Goal: Information Seeking & Learning: Compare options

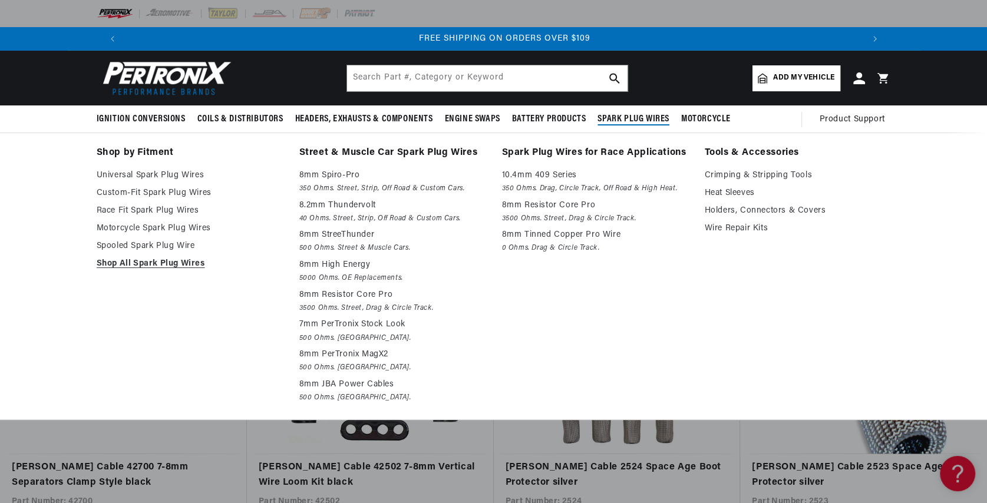
scroll to position [0, 1472]
click at [415, 153] on link "Street & Muscle Car Spark Plug Wires" at bounding box center [392, 153] width 186 height 17
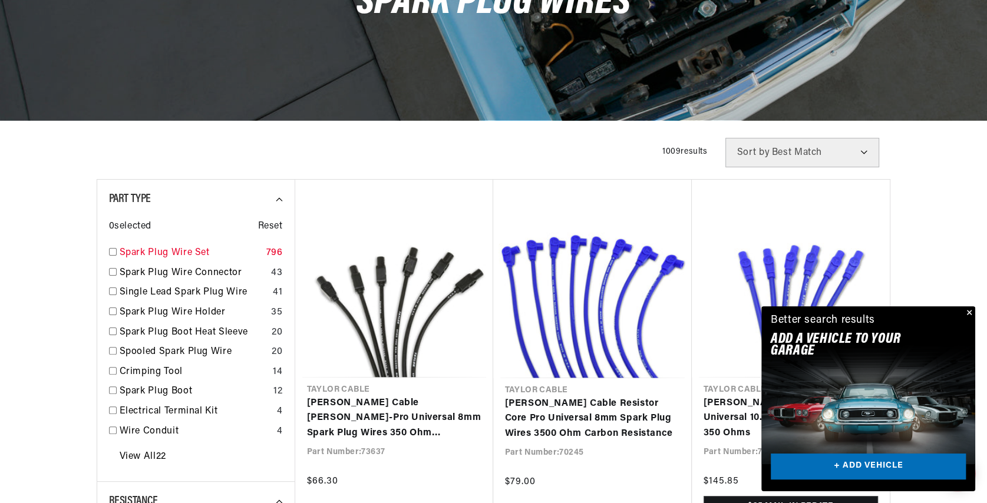
click at [112, 251] on input "checkbox" at bounding box center [113, 252] width 8 height 8
checkbox input "true"
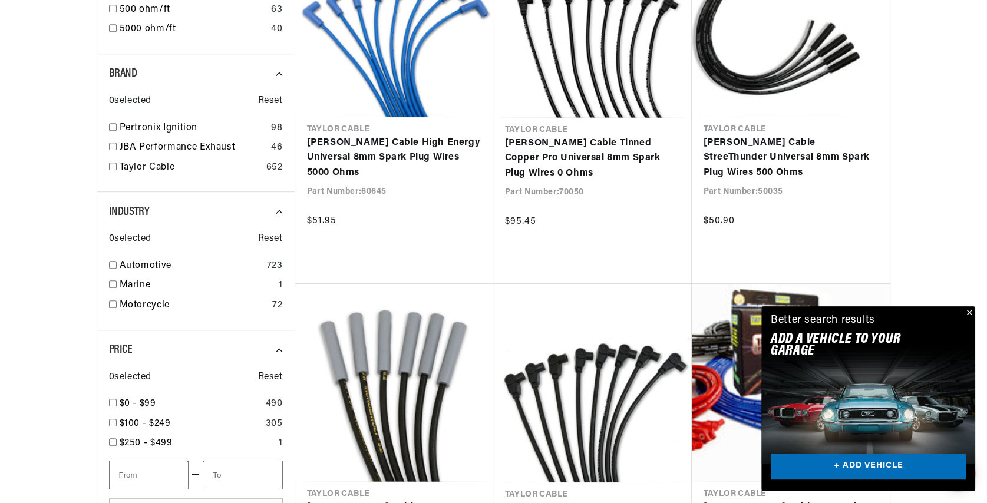
scroll to position [825, 0]
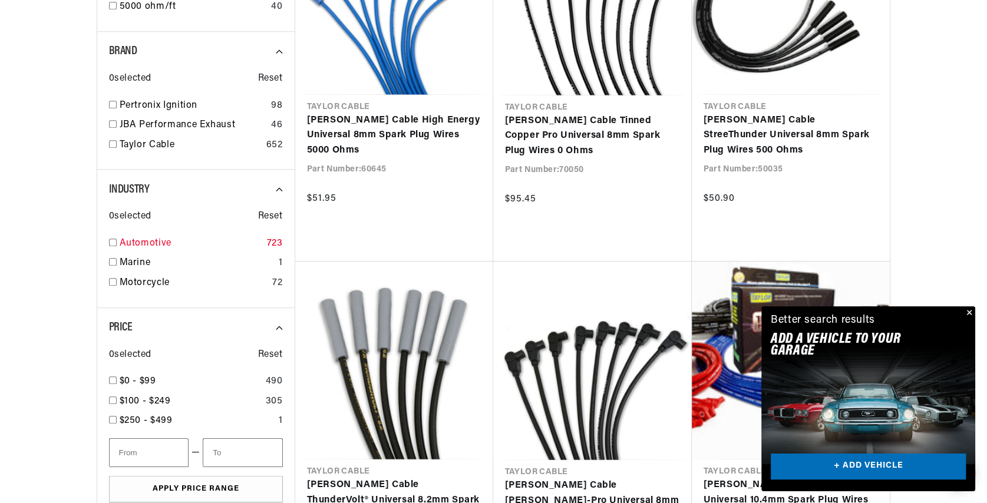
click at [112, 240] on input "checkbox" at bounding box center [113, 243] width 8 height 8
checkbox input "true"
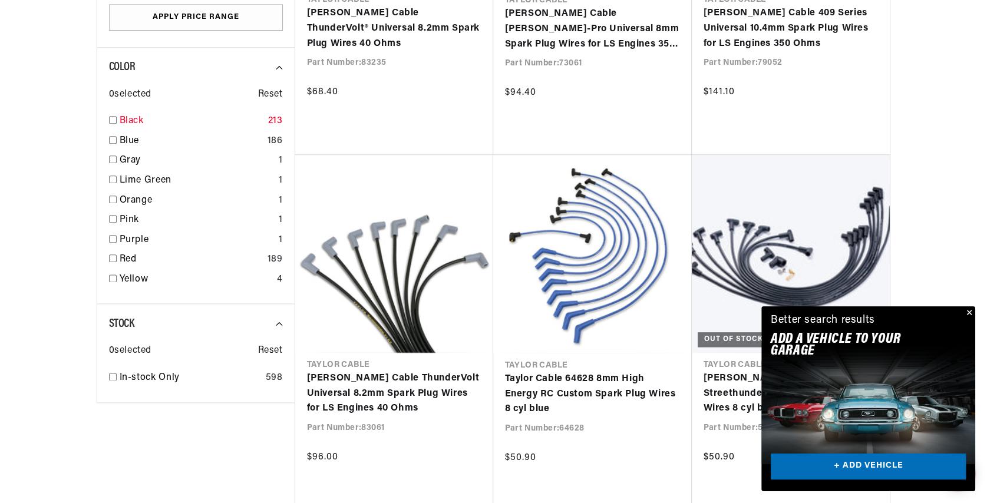
click at [114, 118] on input "checkbox" at bounding box center [113, 120] width 8 height 8
checkbox input "false"
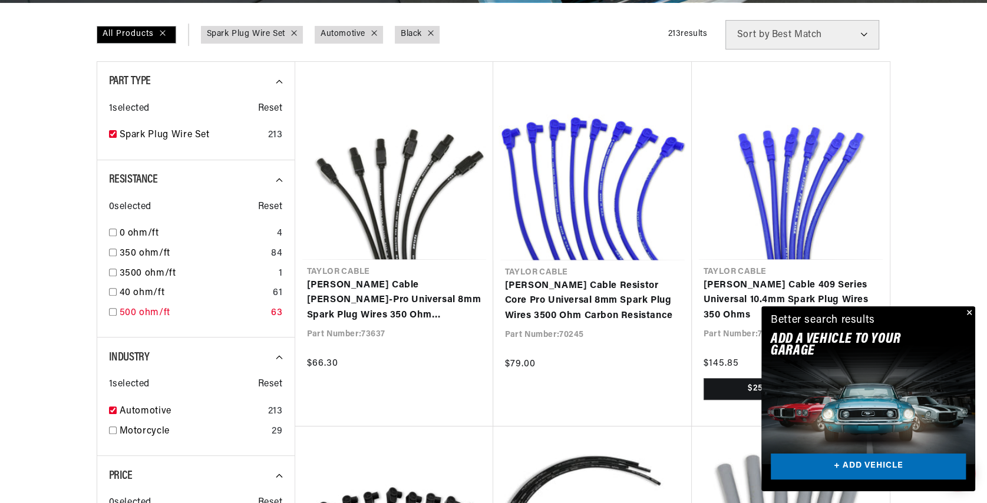
click at [113, 311] on input "checkbox" at bounding box center [113, 312] width 8 height 8
checkbox input "true"
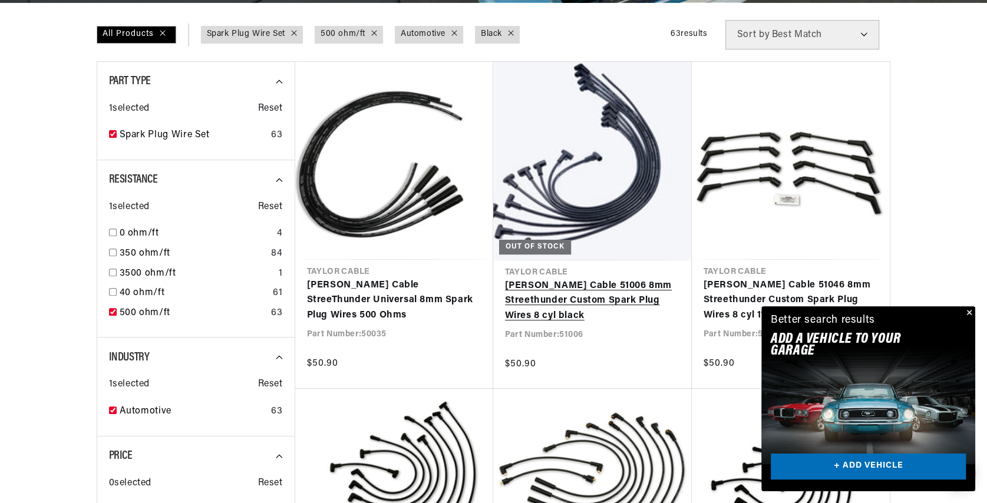
scroll to position [0, 1472]
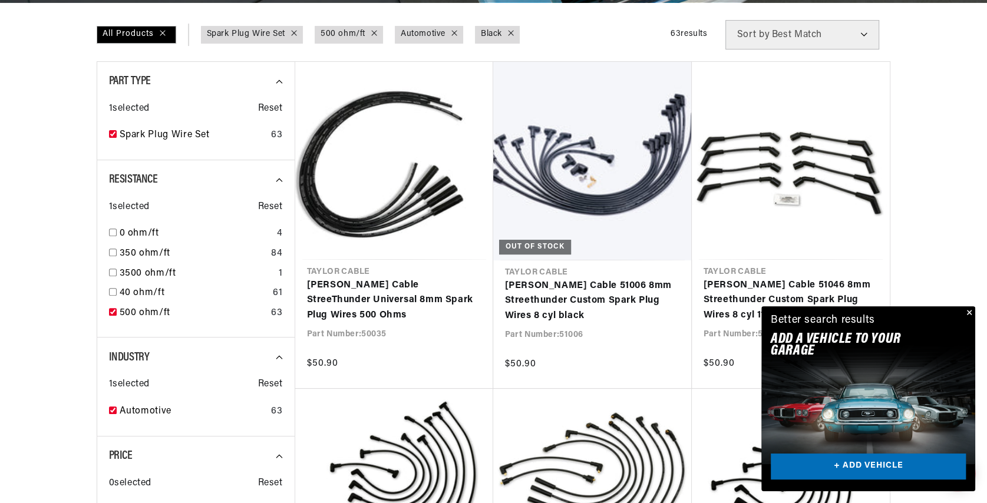
click at [967, 313] on button "Close" at bounding box center [968, 313] width 14 height 14
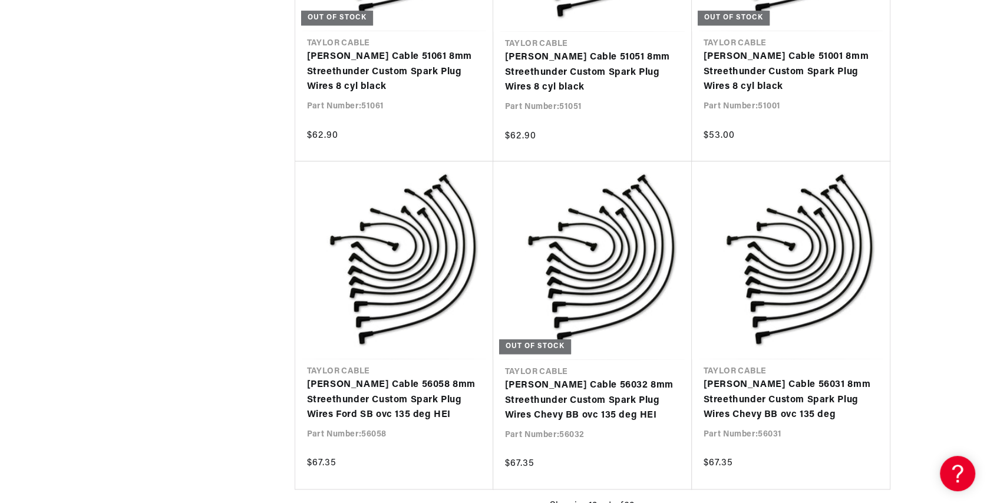
scroll to position [0, 736]
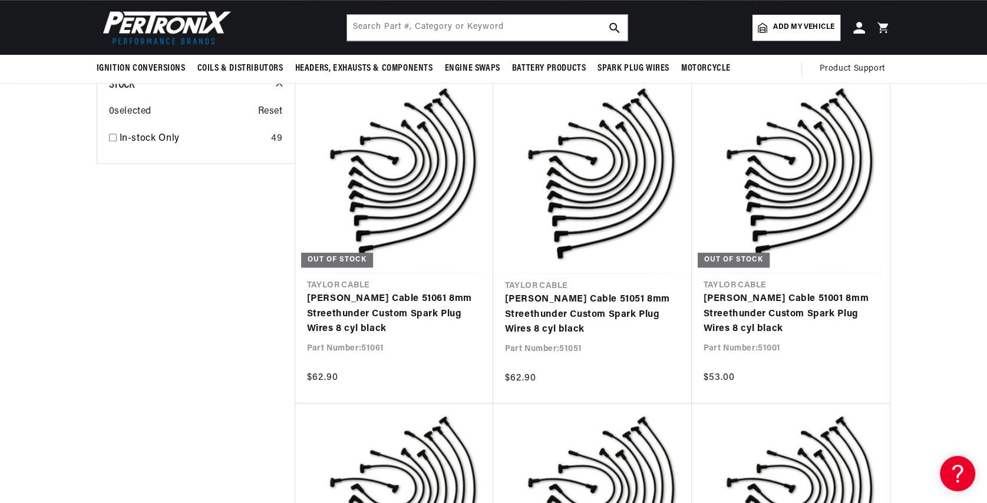
scroll to position [648, 0]
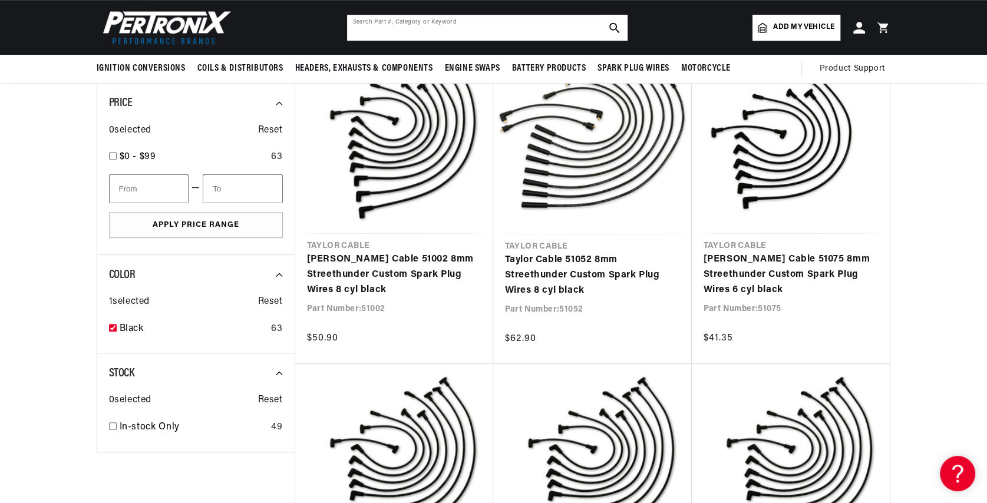
click at [384, 30] on input "text" at bounding box center [487, 28] width 281 height 26
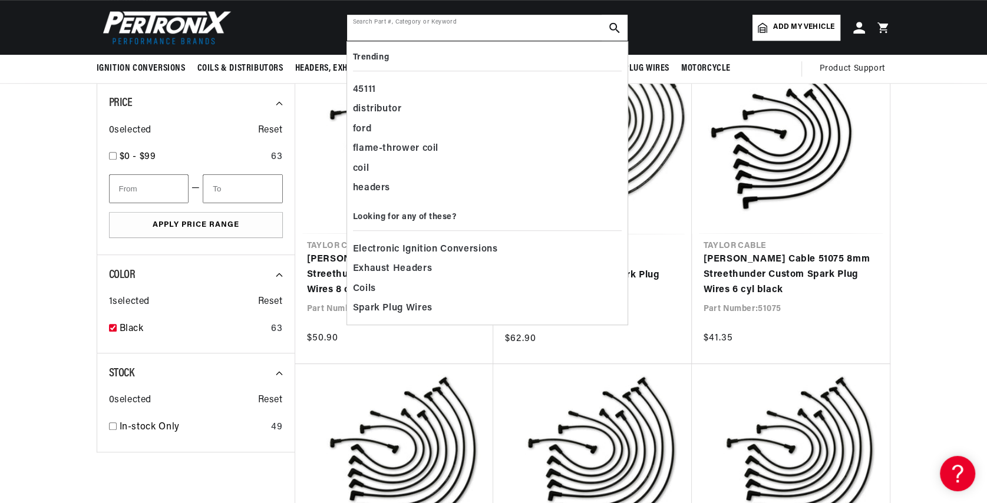
scroll to position [0, 1472]
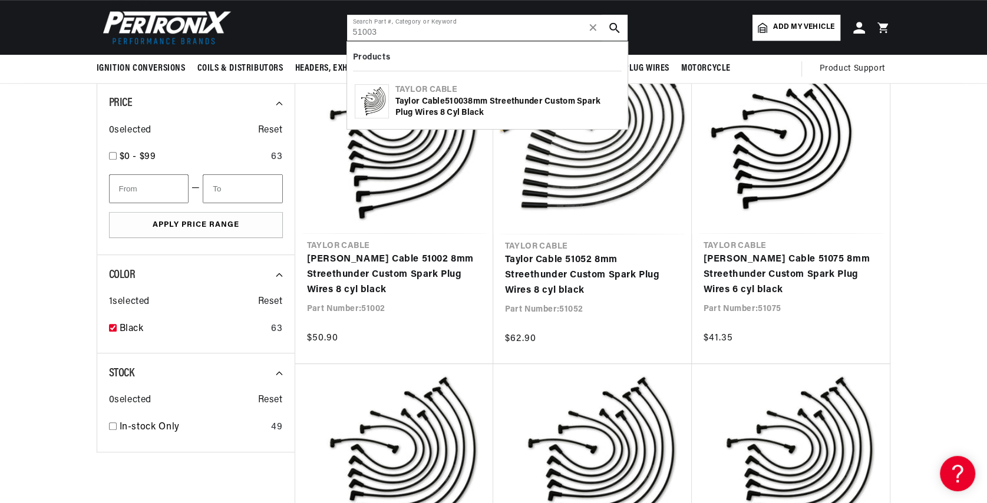
type input "51003"
click at [432, 101] on div "Taylor Cable 51003 8mm Streethunder Custom Spark Plug Wires 8 cyl black" at bounding box center [507, 107] width 225 height 23
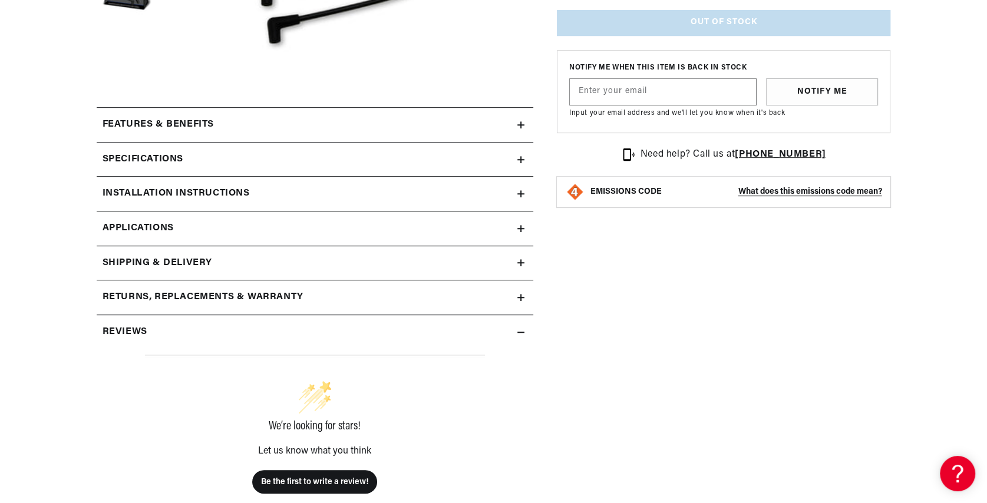
click at [521, 129] on summary "Features & Benefits" at bounding box center [315, 125] width 437 height 34
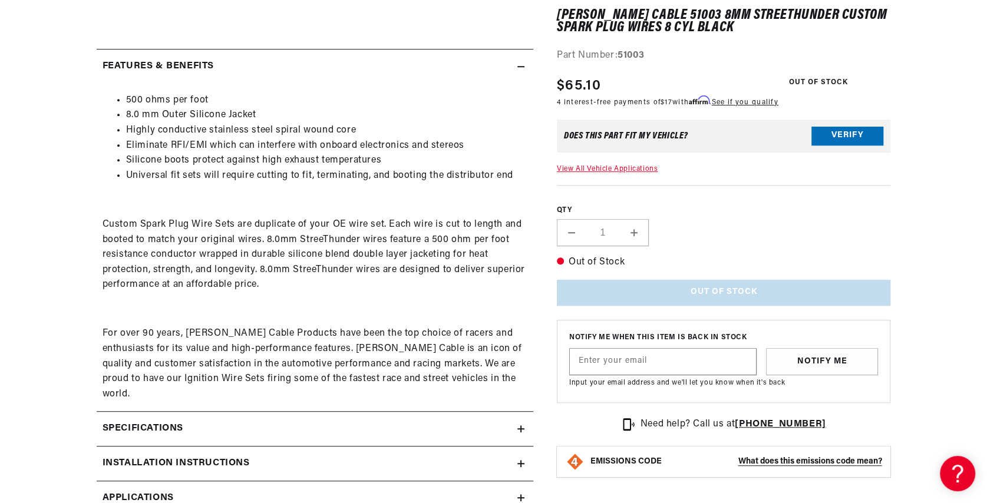
scroll to position [648, 0]
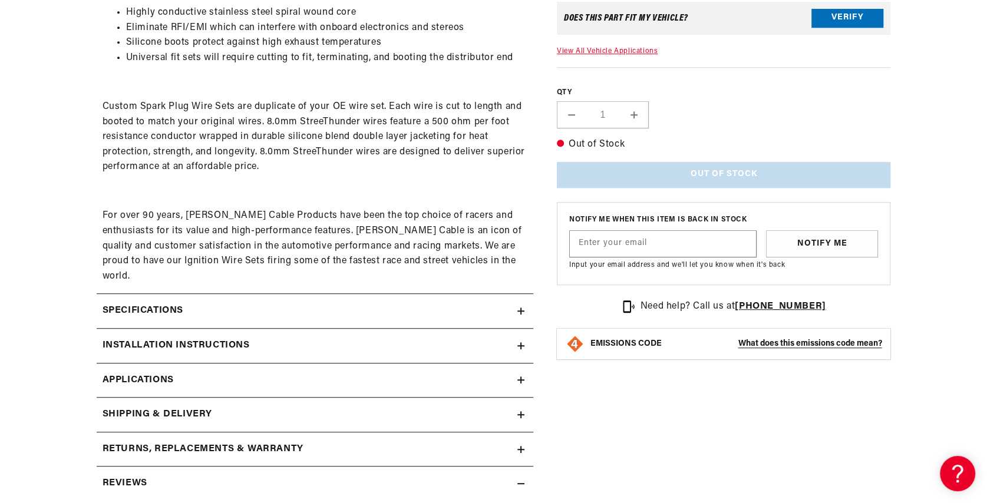
click at [517, 311] on icon at bounding box center [520, 311] width 7 height 0
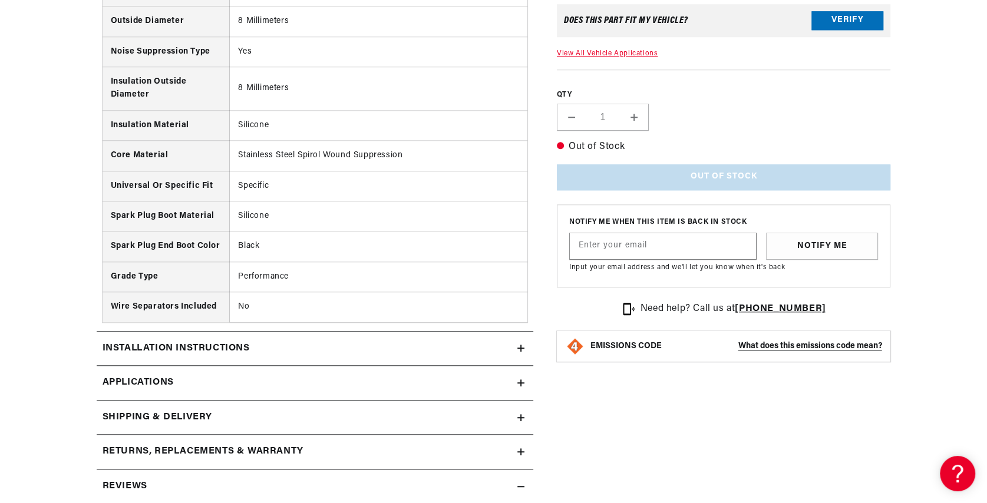
scroll to position [1061, 0]
click at [519, 344] on icon at bounding box center [520, 347] width 7 height 7
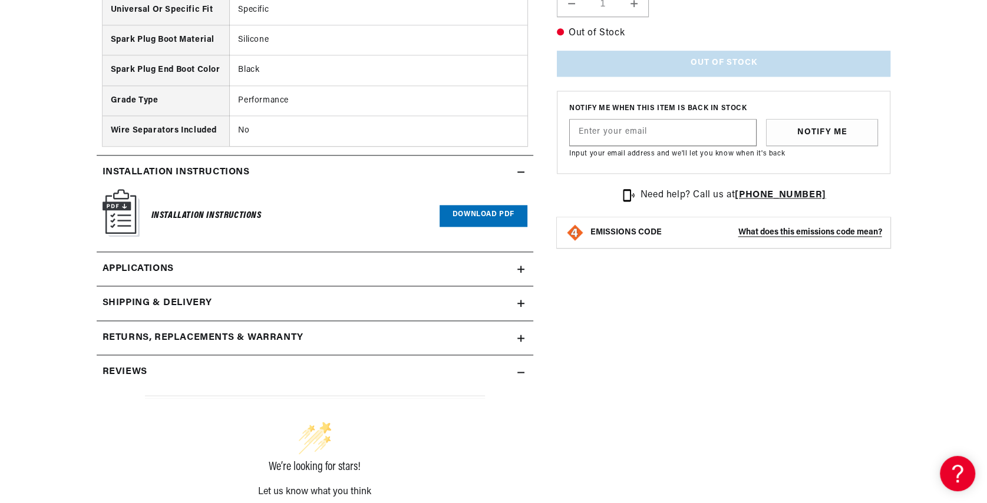
scroll to position [1237, 0]
click at [516, 253] on link "Applications" at bounding box center [315, 269] width 437 height 35
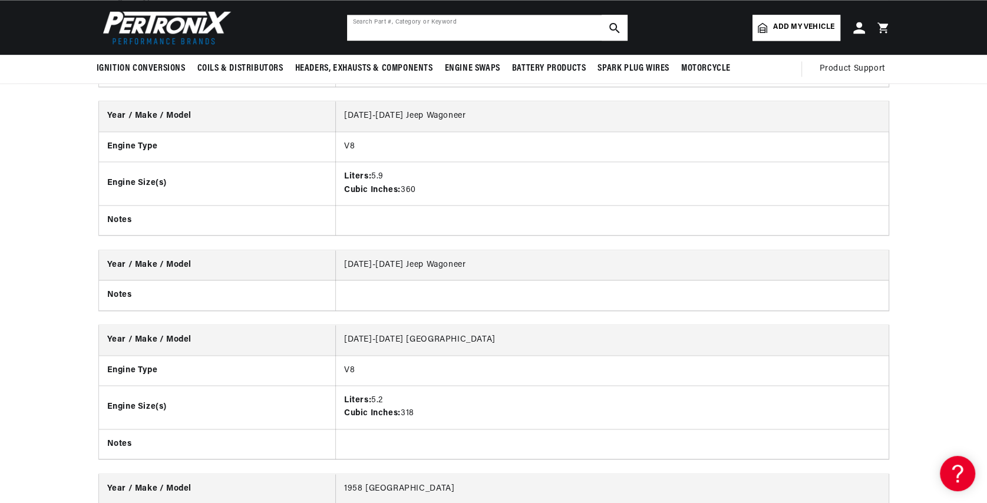
click at [457, 28] on input "text" at bounding box center [487, 28] width 281 height 26
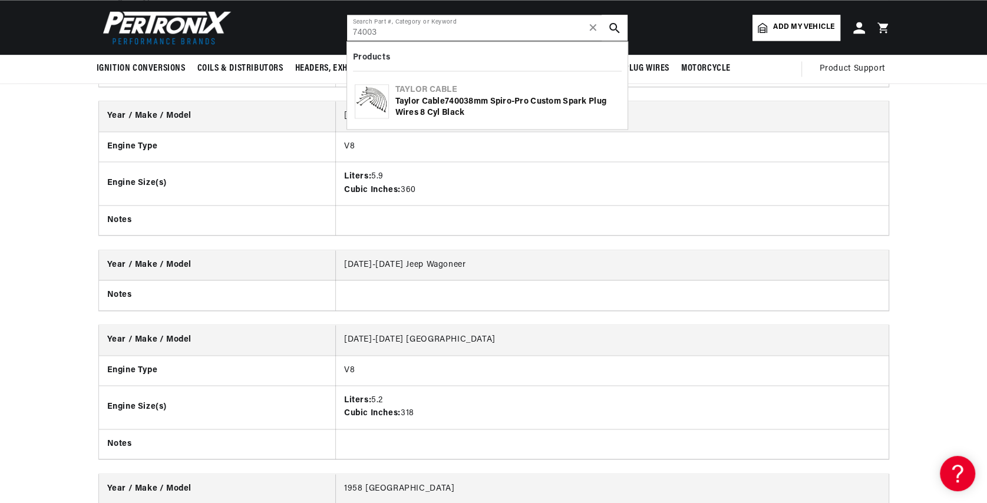
type input "74003"
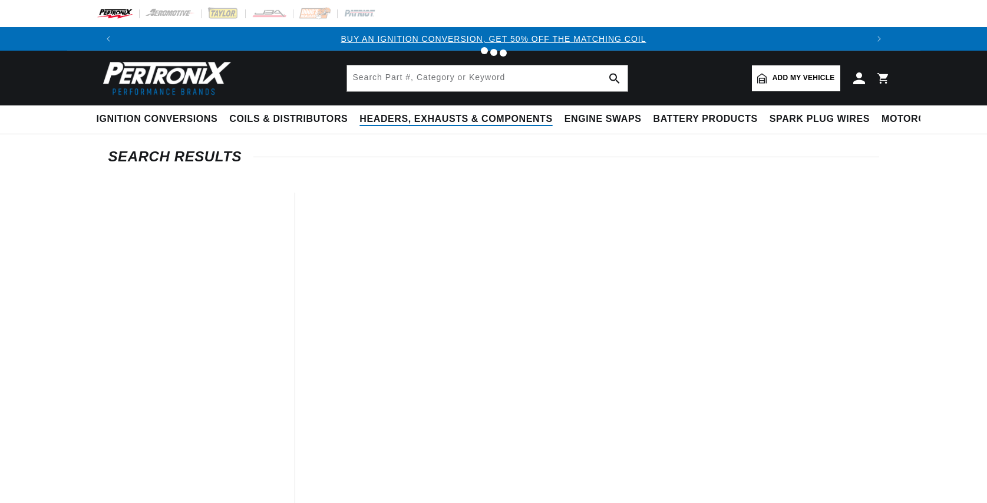
type input "74003"
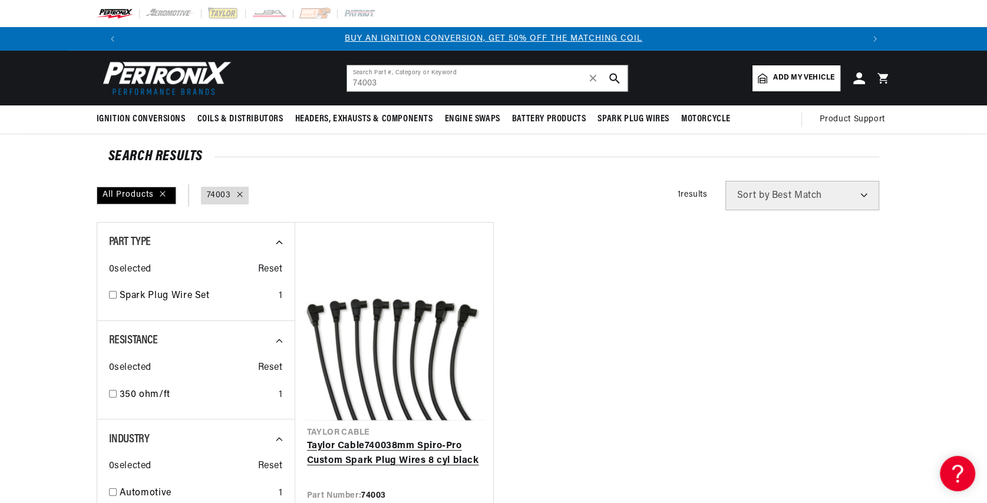
click at [443, 453] on link "[PERSON_NAME] Cable 74003 8mm Spiro-Pro Custom Spark Plug Wires 8 cyl black" at bounding box center [394, 454] width 174 height 30
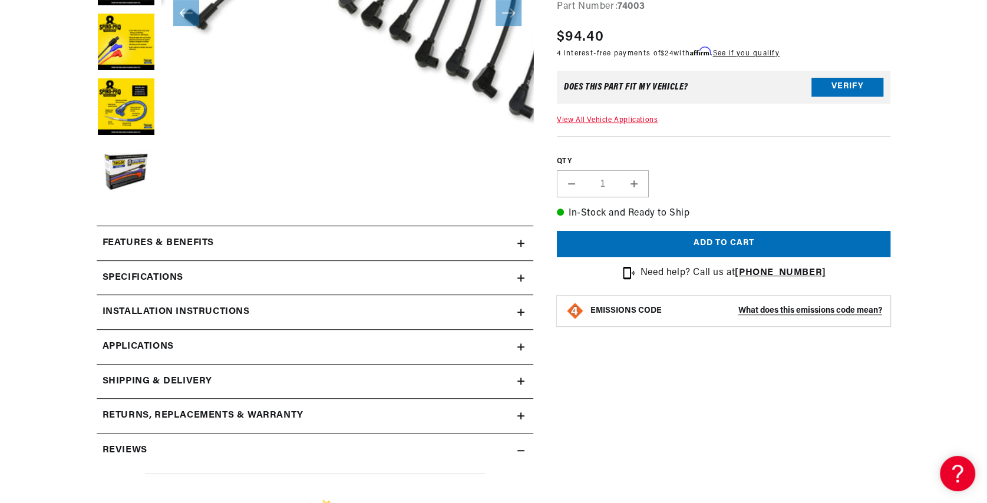
scroll to position [354, 0]
click at [209, 273] on div "Specifications" at bounding box center [307, 277] width 421 height 15
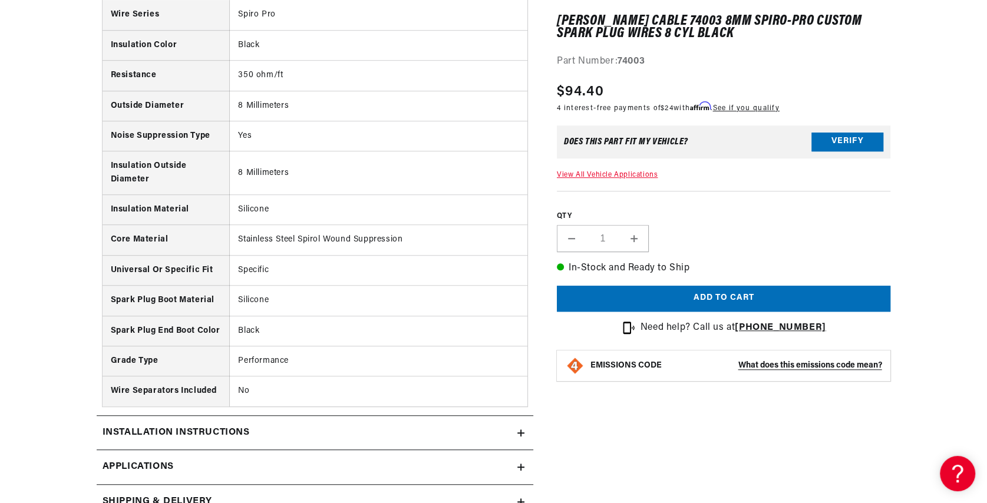
scroll to position [0, 0]
click at [518, 430] on icon at bounding box center [520, 433] width 7 height 7
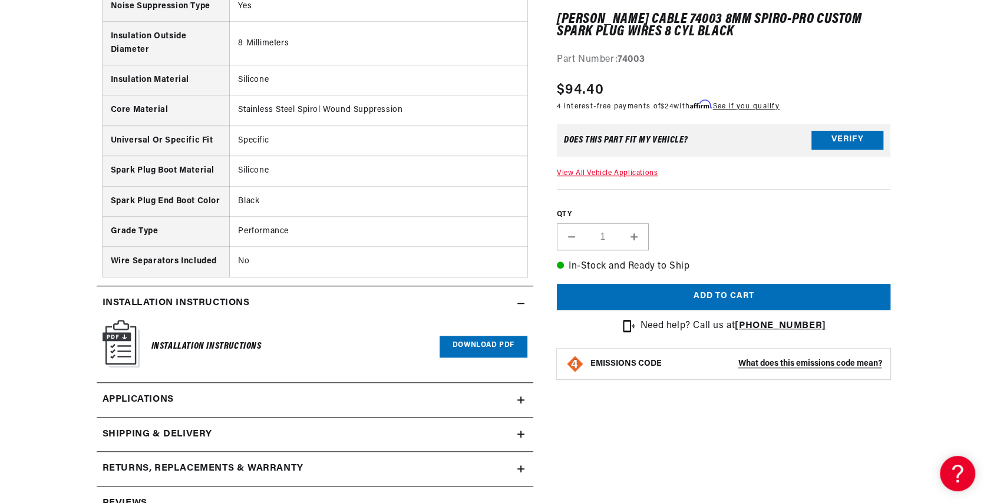
scroll to position [825, 0]
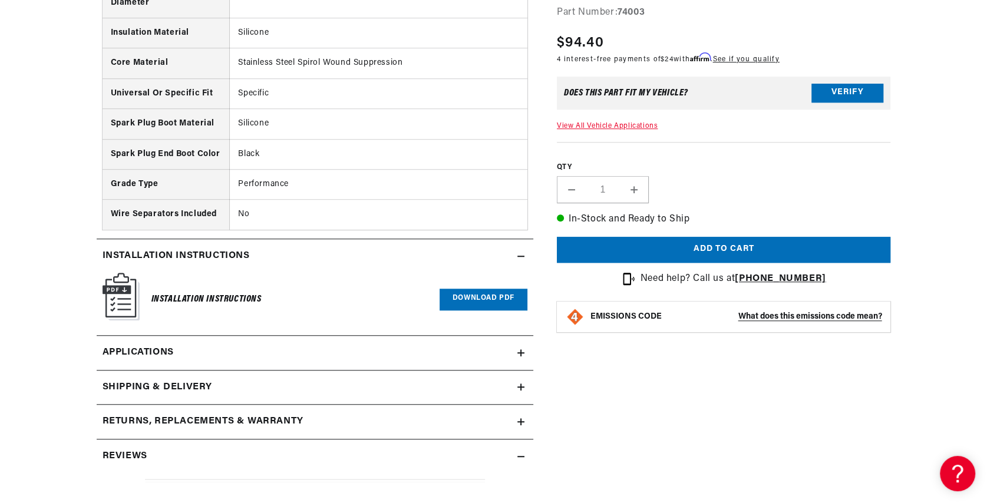
click at [519, 357] on link "Applications" at bounding box center [315, 353] width 437 height 35
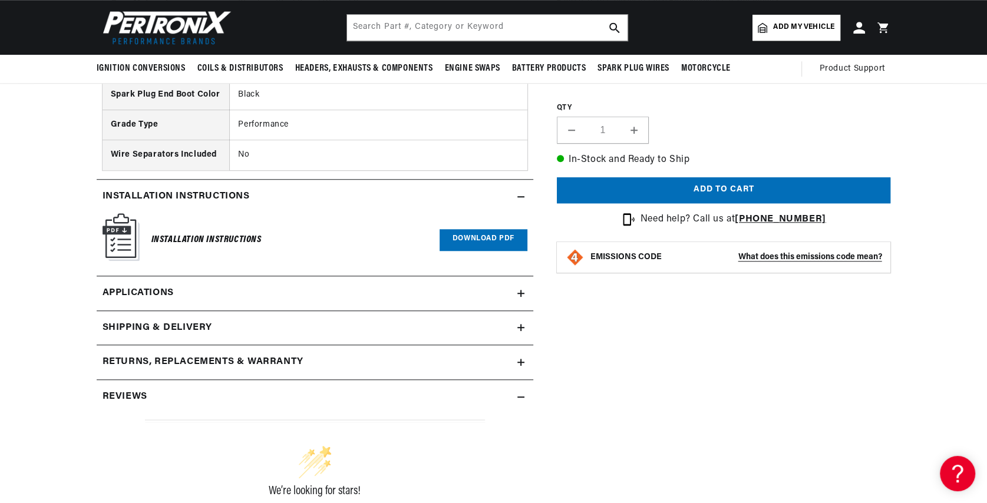
scroll to position [879, 0]
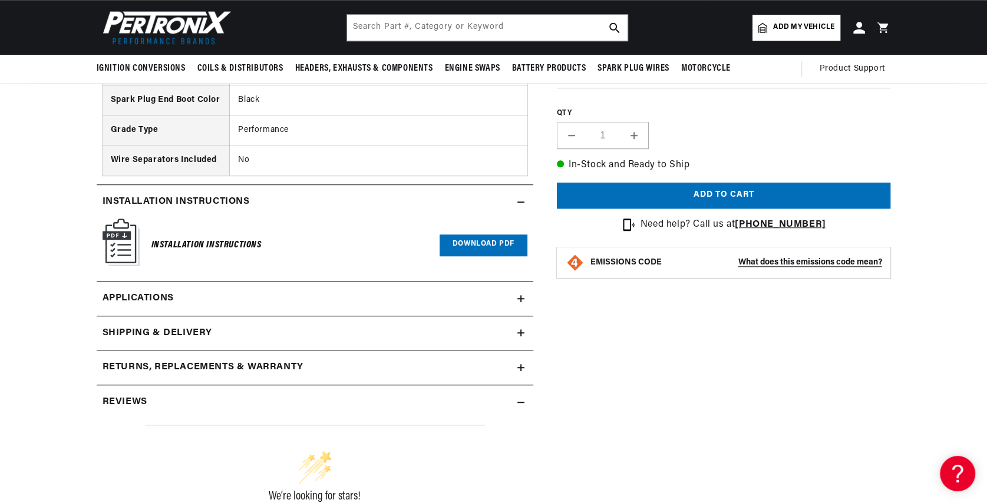
click at [519, 203] on icon at bounding box center [520, 202] width 7 height 7
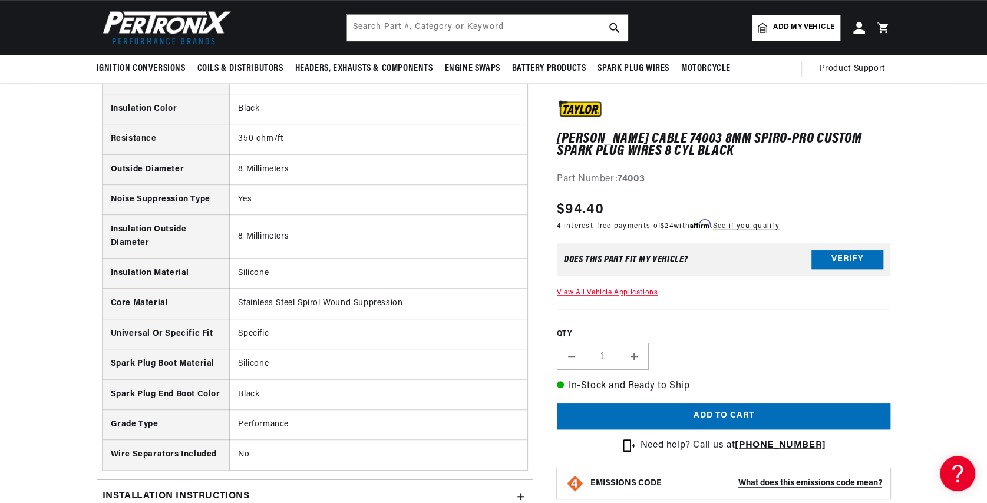
scroll to position [408, 0]
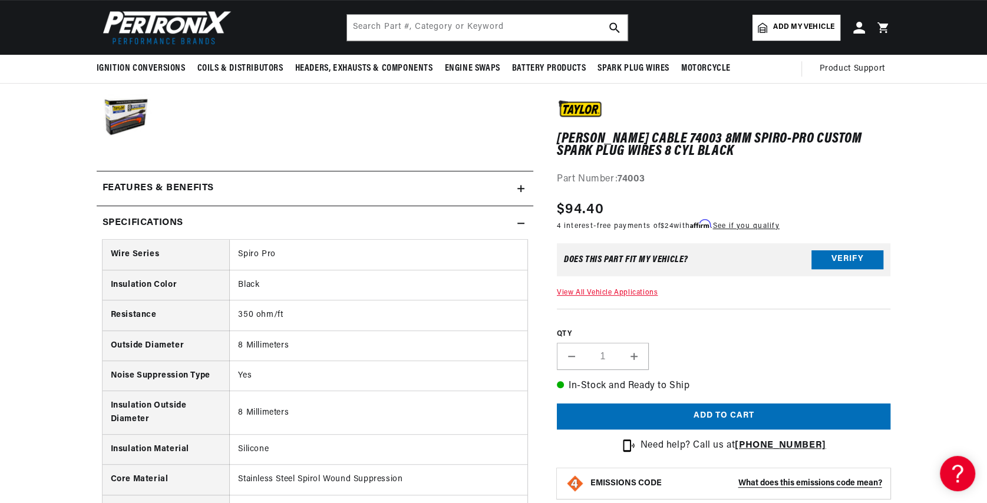
click at [524, 211] on summary "Specifications" at bounding box center [315, 223] width 437 height 34
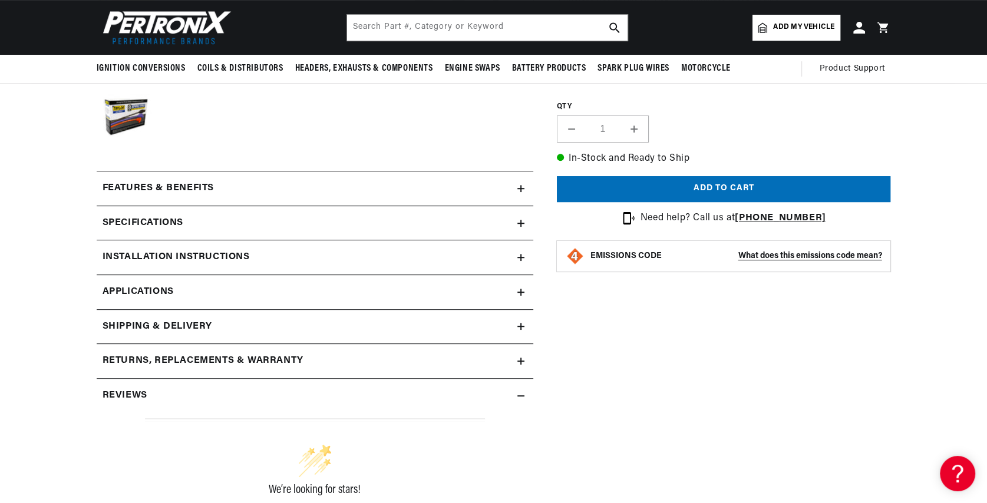
click at [520, 193] on summary "Features & Benefits" at bounding box center [315, 189] width 437 height 34
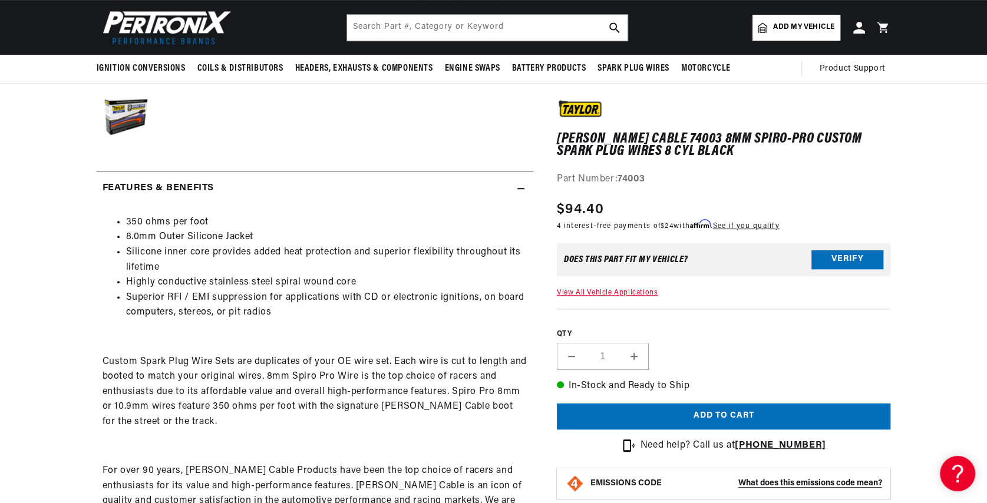
scroll to position [0, 1472]
click at [452, 27] on input "text" at bounding box center [487, 28] width 281 height 26
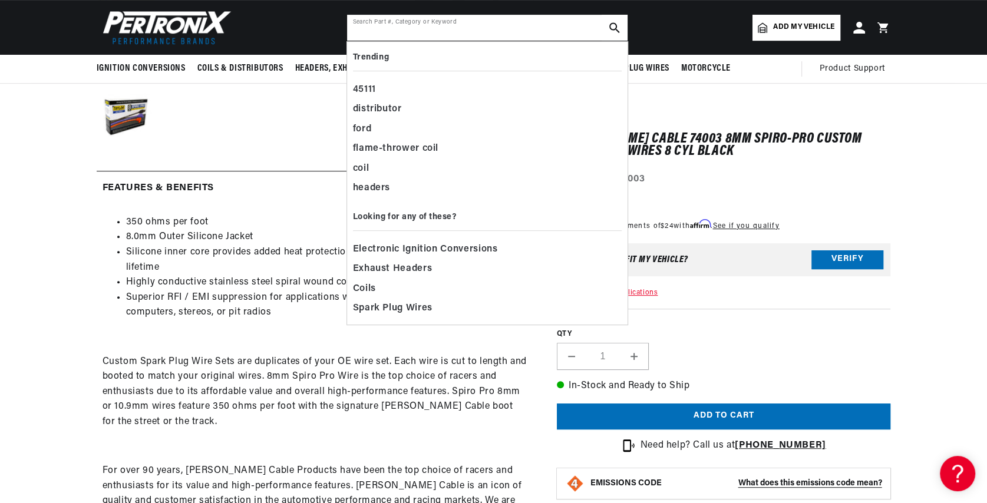
scroll to position [0, 0]
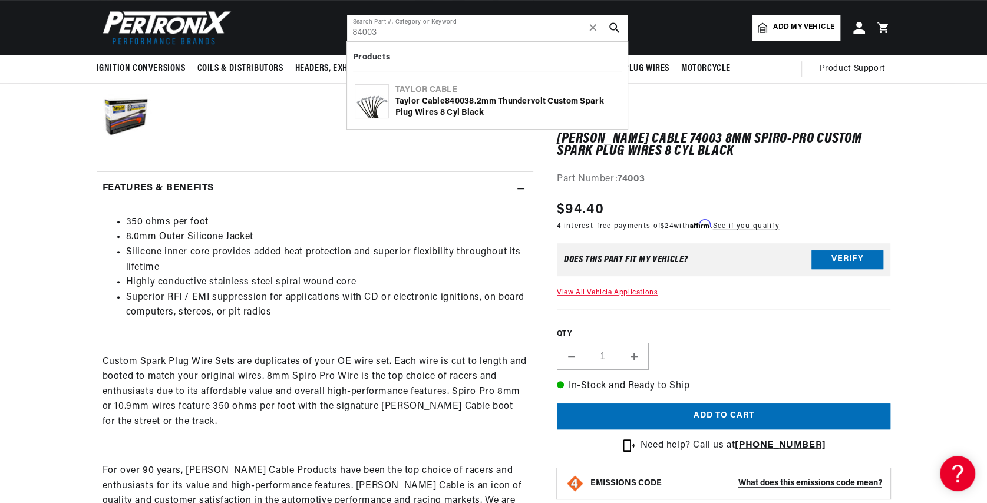
type input "84003"
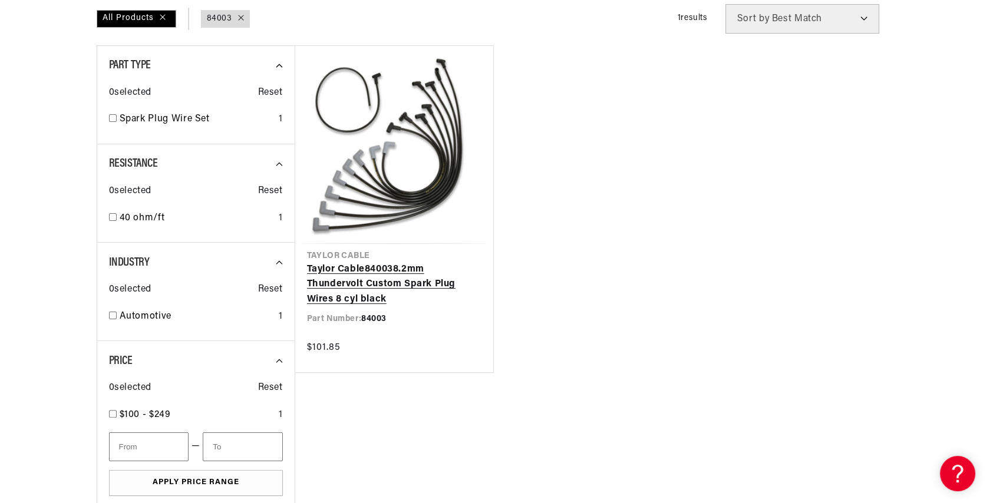
click at [369, 282] on link "[PERSON_NAME] Cable 84003 8.2mm Thundervolt Custom Spark Plug Wires 8 cyl black" at bounding box center [394, 284] width 174 height 45
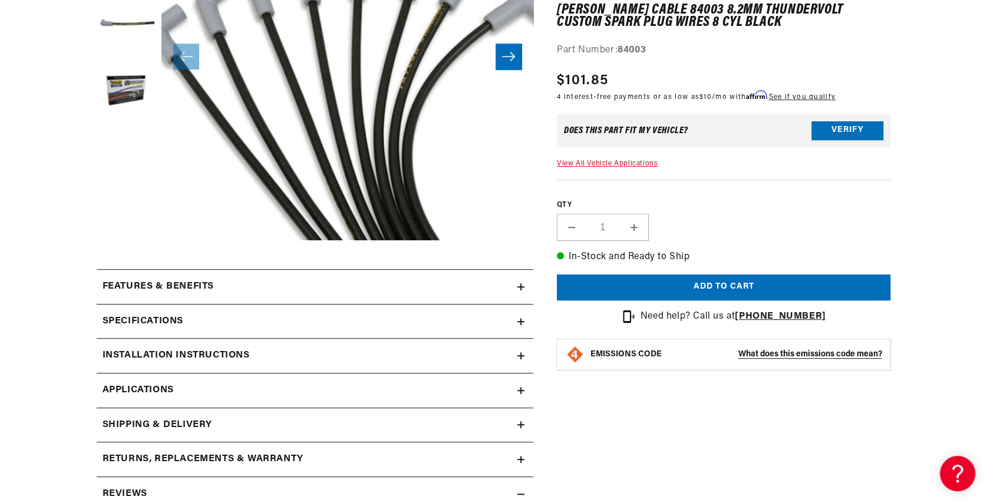
scroll to position [412, 0]
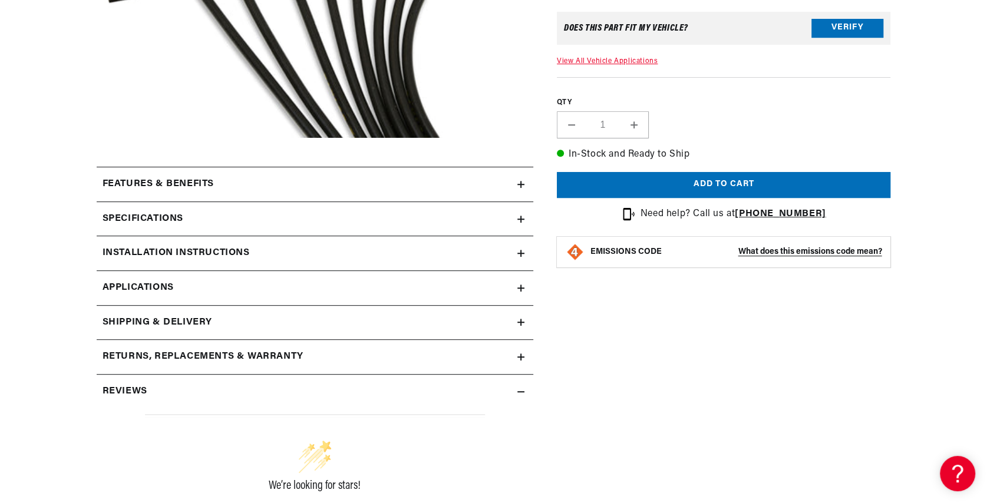
click at [500, 185] on div "Features & Benefits" at bounding box center [307, 184] width 421 height 15
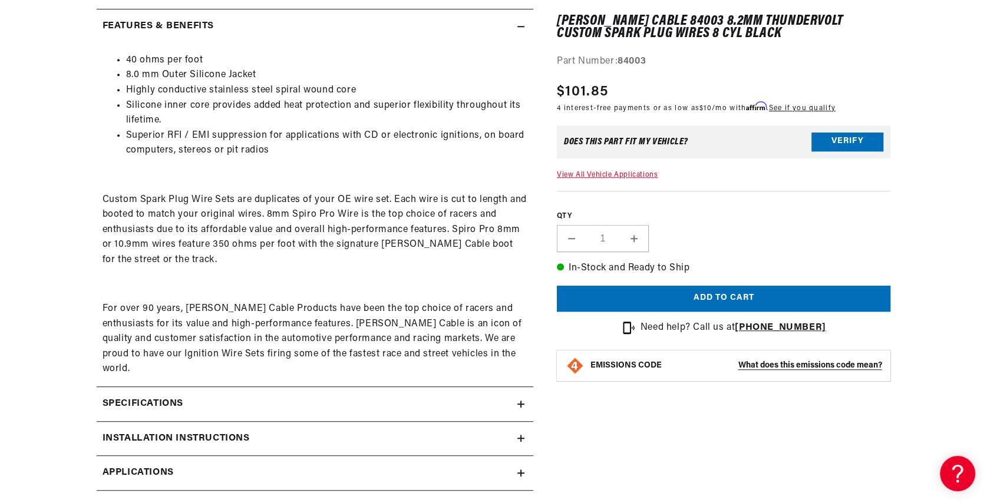
scroll to position [648, 0]
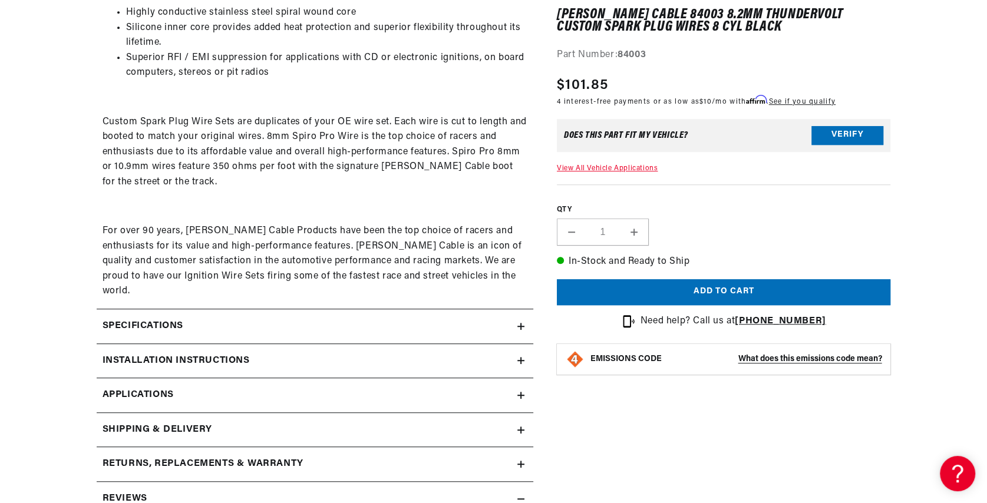
click at [496, 319] on div "Specifications" at bounding box center [307, 326] width 421 height 15
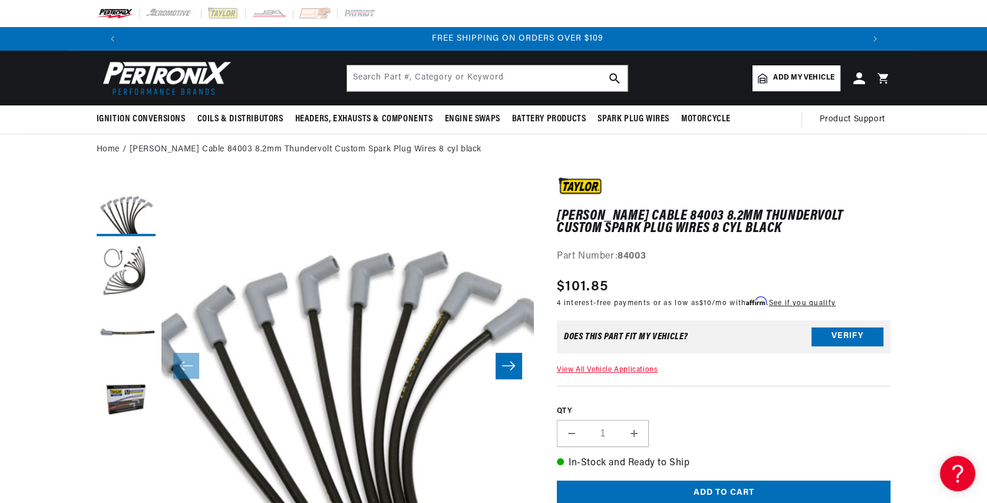
scroll to position [0, 1472]
